Goal: Find contact information: Find contact information

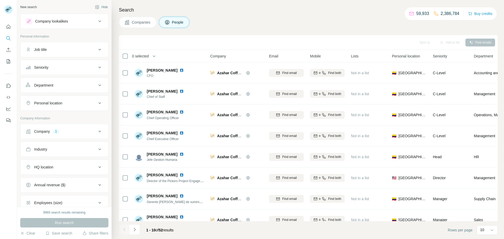
click at [52, 130] on div "Company 1" at bounding box center [61, 131] width 71 height 5
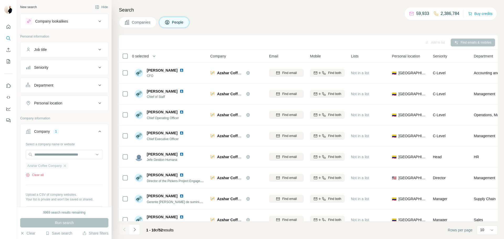
click at [58, 166] on span "Azahar Coffee Company" at bounding box center [44, 165] width 34 height 5
click at [66, 165] on icon "button" at bounding box center [65, 166] width 4 height 4
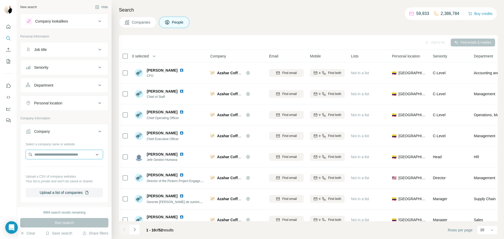
click at [58, 151] on input "text" at bounding box center [64, 154] width 77 height 9
type input "**********"
click at [71, 161] on div "Type to search" at bounding box center [64, 166] width 77 height 13
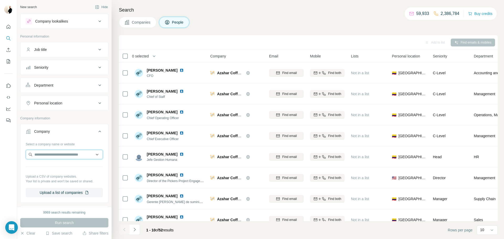
click at [76, 152] on input "text" at bounding box center [64, 154] width 77 height 9
paste input "**********"
click at [65, 155] on input "**********" at bounding box center [64, 154] width 77 height 9
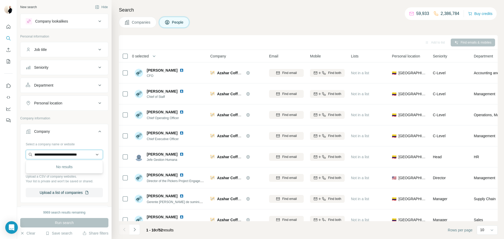
paste input "text"
type input "**********"
click at [62, 173] on p "[URL]" at bounding box center [53, 171] width 25 height 5
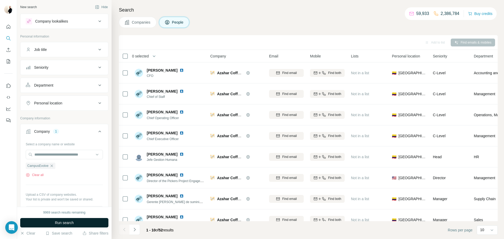
click at [67, 221] on span "Run search" at bounding box center [64, 222] width 19 height 5
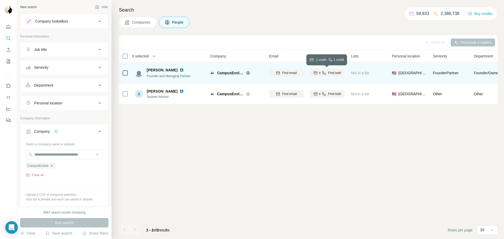
click at [325, 72] on icon "button" at bounding box center [324, 73] width 4 height 4
click at [53, 163] on div "CampusEvolve" at bounding box center [41, 166] width 30 height 6
click at [53, 165] on icon "button" at bounding box center [52, 166] width 4 height 4
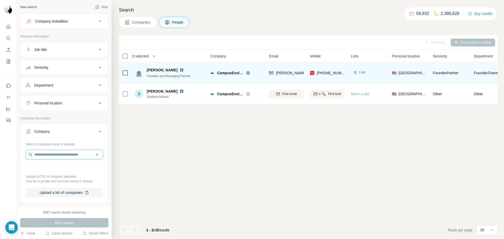
click at [54, 158] on input "text" at bounding box center [64, 154] width 77 height 9
type input "********"
click at [66, 173] on div "Qbitt®Inc [DOMAIN_NAME]" at bounding box center [64, 169] width 75 height 14
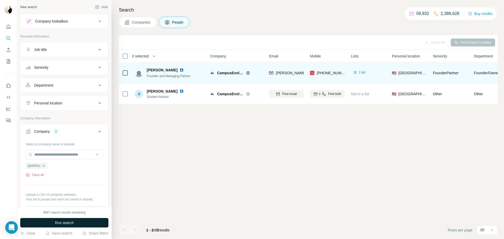
click at [77, 226] on button "Run search" at bounding box center [64, 222] width 88 height 9
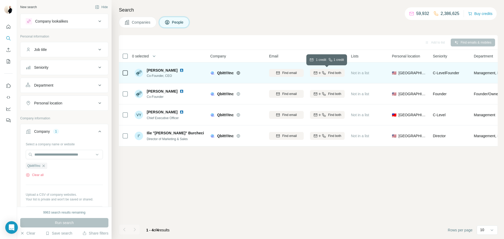
click at [327, 71] on div "Find both" at bounding box center [327, 73] width 35 height 5
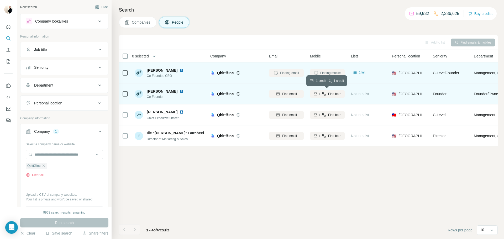
click at [331, 92] on span "Find both" at bounding box center [334, 94] width 13 height 5
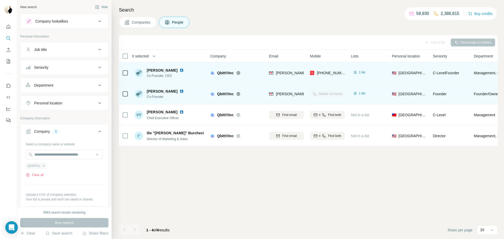
click at [47, 165] on div "Qbitt®Inc" at bounding box center [37, 166] width 22 height 6
click at [46, 166] on icon "button" at bounding box center [43, 166] width 4 height 4
click at [43, 154] on input "text" at bounding box center [64, 154] width 77 height 9
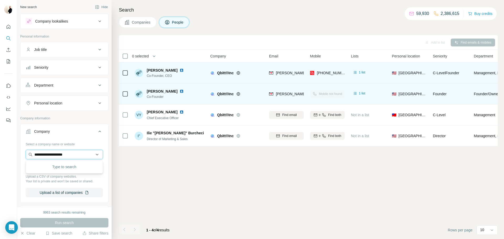
type input "**********"
click at [53, 166] on p "Cruxito Tech Solutions" at bounding box center [59, 166] width 36 height 5
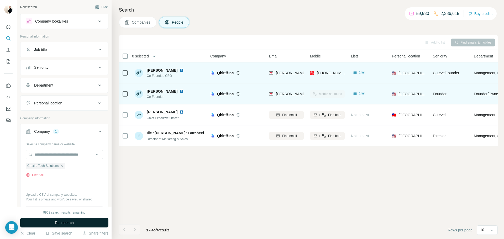
click at [66, 221] on span "Run search" at bounding box center [64, 222] width 19 height 5
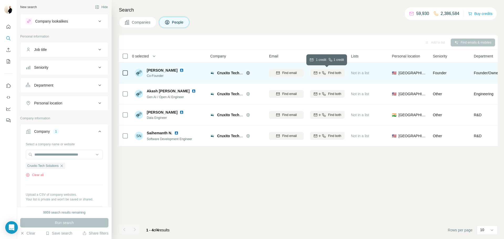
click at [333, 76] on button "Find both" at bounding box center [327, 73] width 35 height 8
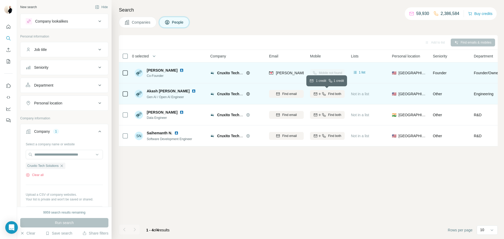
click at [333, 93] on span "Find both" at bounding box center [334, 94] width 13 height 5
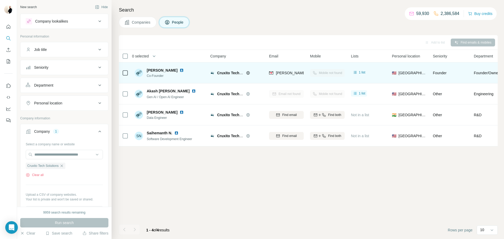
drag, startPoint x: 332, startPoint y: 90, endPoint x: 325, endPoint y: 79, distance: 13.6
click at [0, 0] on tbody "[PERSON_NAME] T Co-Founder Cruxito Tech Solutions [PERSON_NAME][EMAIL_ADDRESS][…" at bounding box center [0, 0] width 0 height 0
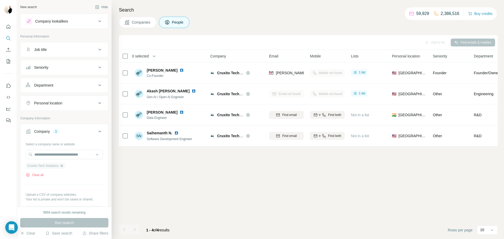
click at [64, 166] on icon "button" at bounding box center [62, 166] width 4 height 4
click at [59, 151] on input "text" at bounding box center [64, 154] width 77 height 9
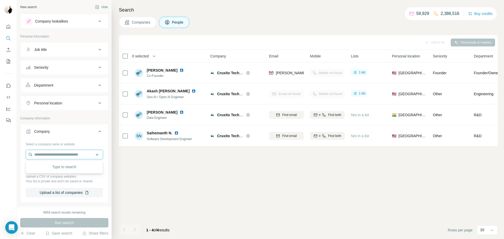
paste input "**********"
click at [66, 155] on input "**********" at bounding box center [64, 154] width 77 height 9
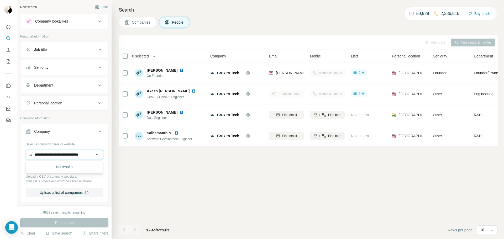
paste input "text"
type input "**********"
click at [70, 172] on div "Earth Finance [DOMAIN_NAME]" at bounding box center [64, 169] width 75 height 14
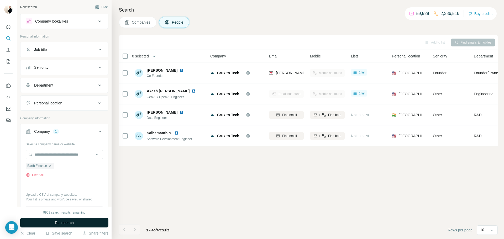
click at [67, 222] on span "Run search" at bounding box center [64, 222] width 19 height 5
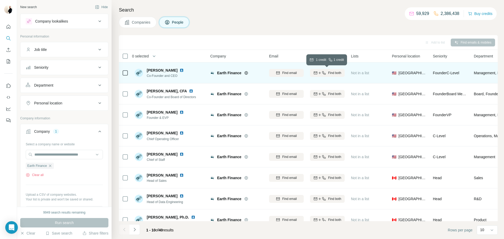
click at [336, 71] on span "Find both" at bounding box center [334, 73] width 13 height 5
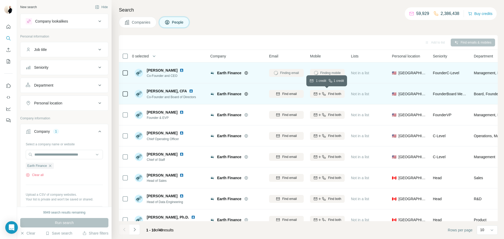
click at [332, 95] on span "Find both" at bounding box center [334, 94] width 13 height 5
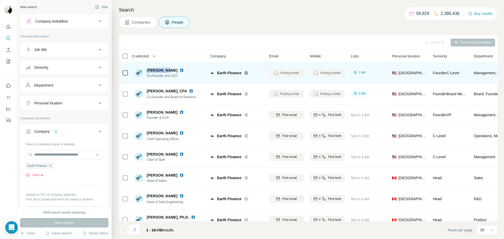
drag, startPoint x: 148, startPoint y: 71, endPoint x: 166, endPoint y: 69, distance: 17.7
click at [166, 69] on span "[PERSON_NAME]" at bounding box center [162, 70] width 31 height 5
click at [174, 71] on div "[PERSON_NAME]" at bounding box center [168, 70] width 43 height 5
drag, startPoint x: 175, startPoint y: 71, endPoint x: 143, endPoint y: 69, distance: 32.1
click at [143, 69] on div "[PERSON_NAME] Co-Founder and CEO" at bounding box center [162, 73] width 55 height 10
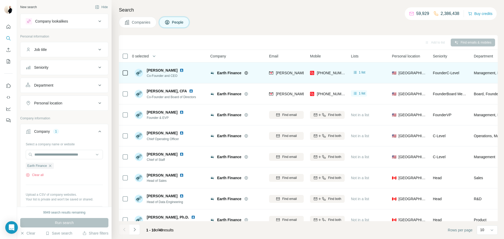
copy div "[PERSON_NAME]"
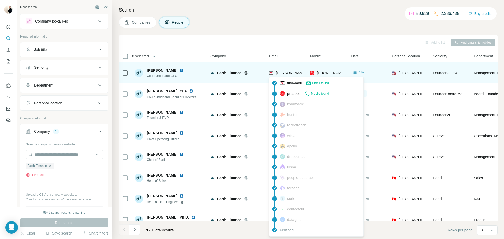
click at [285, 72] on span "[PERSON_NAME][EMAIL_ADDRESS][DOMAIN_NAME]" at bounding box center [322, 73] width 92 height 4
copy span "[PERSON_NAME][EMAIL_ADDRESS][DOMAIN_NAME]"
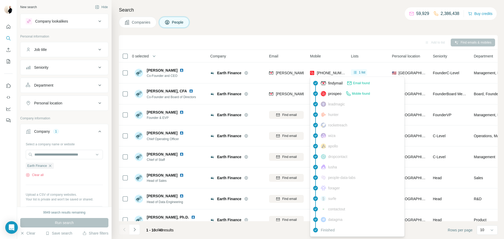
click at [332, 71] on span "[PHONE_NUMBER]" at bounding box center [333, 73] width 33 height 4
copy tr "[PHONE_NUMBER]"
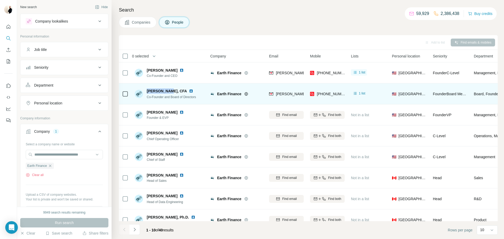
drag, startPoint x: 146, startPoint y: 91, endPoint x: 170, endPoint y: 88, distance: 24.2
click at [170, 88] on div "[PERSON_NAME], CFA Co-Founder and Board of Directors" at bounding box center [167, 93] width 65 height 11
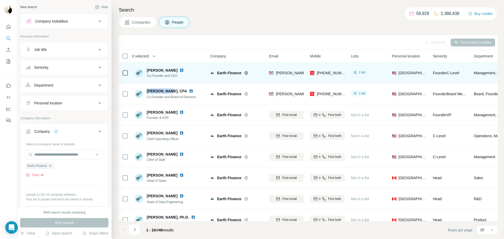
copy span "[PERSON_NAME]"
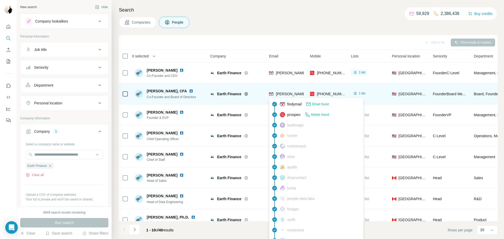
click at [289, 92] on span "[PERSON_NAME][EMAIL_ADDRESS][DOMAIN_NAME]" at bounding box center [322, 94] width 92 height 4
copy span "[PERSON_NAME][EMAIL_ADDRESS][DOMAIN_NAME]"
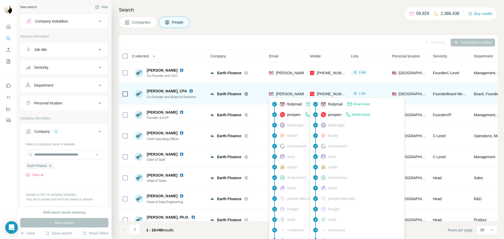
click at [326, 92] on span "[PHONE_NUMBER]" at bounding box center [333, 94] width 33 height 4
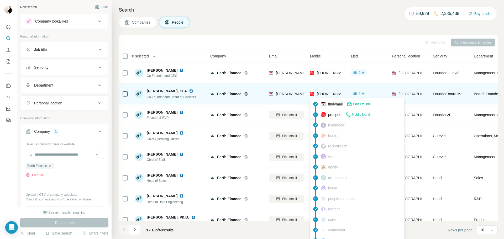
click at [326, 92] on span "[PHONE_NUMBER]" at bounding box center [333, 94] width 33 height 4
copy tr "[PHONE_NUMBER]"
